Goal: Check status: Check status

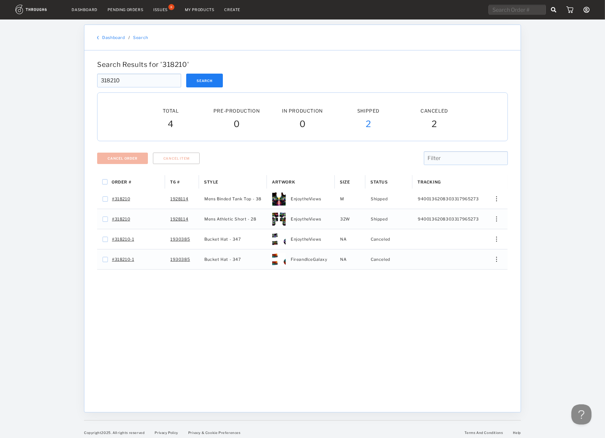
click at [445, 308] on div "Order # T6 # Style" at bounding box center [302, 288] width 411 height 227
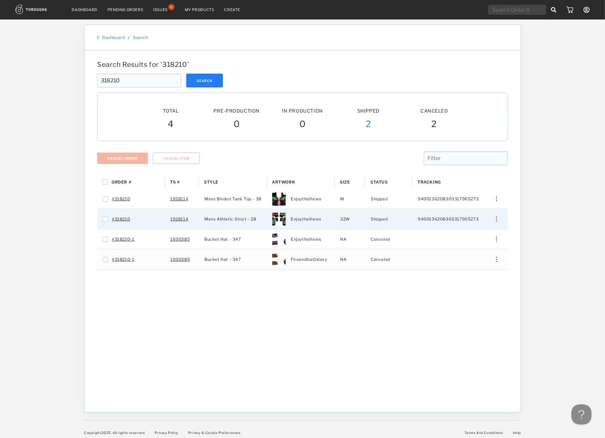
click at [493, 222] on div "Edit Size Edit Shipping View History View Product" at bounding box center [494, 218] width 16 height 5
click at [466, 255] on span "View History" at bounding box center [466, 254] width 27 height 9
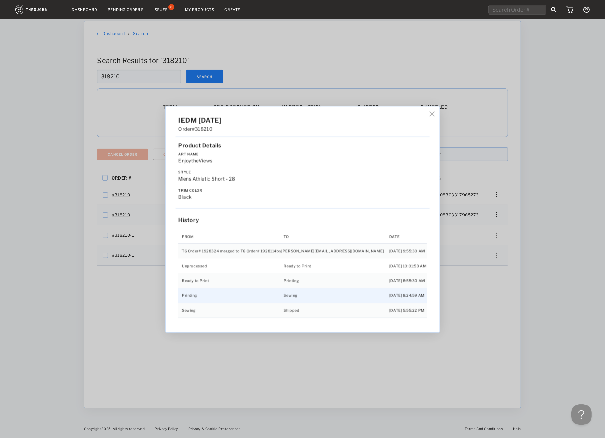
scroll to position [6, 0]
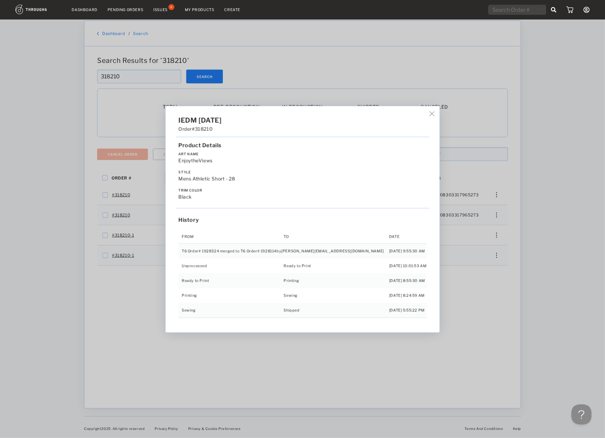
click at [453, 299] on div "IEDM [DATE] Order #318210 Product Details Art Name EnjoytheViews Style Mens Ath…" at bounding box center [302, 219] width 605 height 438
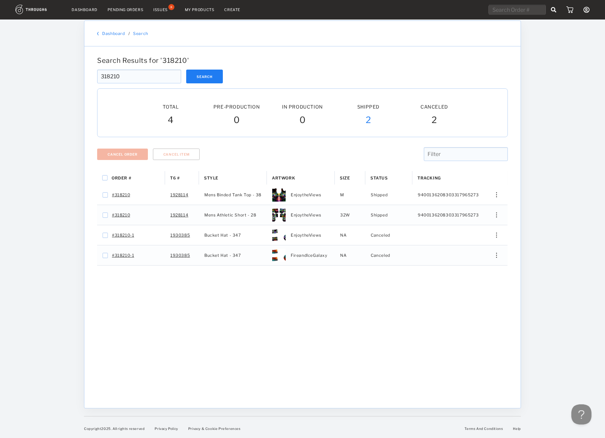
click at [373, 85] on div at bounding box center [302, 85] width 411 height 5
drag, startPoint x: 124, startPoint y: 76, endPoint x: 45, endPoint y: 82, distance: 79.2
click at [97, 82] on input "318210" at bounding box center [139, 77] width 84 height 14
drag, startPoint x: 402, startPoint y: 56, endPoint x: 373, endPoint y: 58, distance: 29.6
click at [402, 57] on div "Search Results for ' 318210 '" at bounding box center [302, 60] width 416 height 8
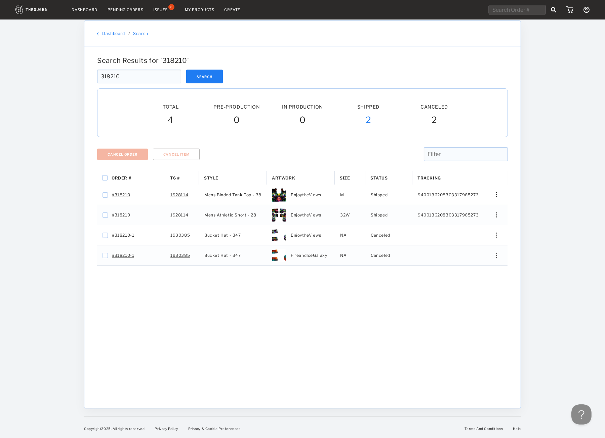
drag, startPoint x: 145, startPoint y: 72, endPoint x: 16, endPoint y: 76, distance: 128.5
click at [97, 76] on input "318210" at bounding box center [139, 77] width 84 height 14
paste input "#RTDNX692"
type input "#RTDNX692"
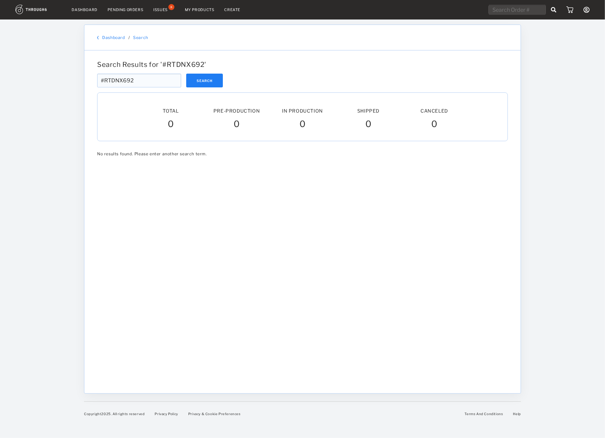
drag, startPoint x: 102, startPoint y: 81, endPoint x: 363, endPoint y: 13, distance: 270.5
click at [105, 80] on input "#RTDNX692" at bounding box center [139, 81] width 84 height 14
